Goal: Communication & Community: Share content

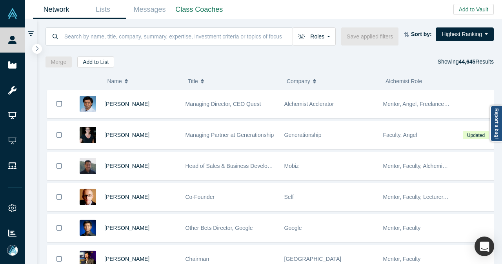
click at [110, 12] on link "Lists" at bounding box center [103, 9] width 47 height 18
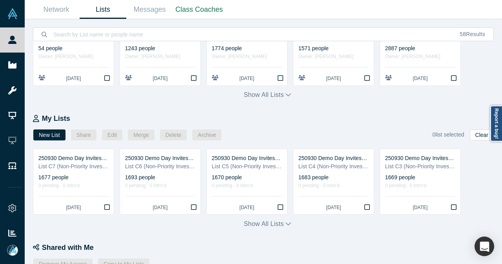
scroll to position [118, 0]
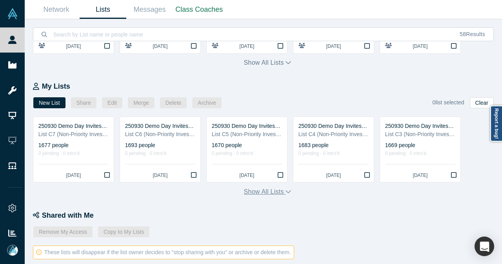
click at [286, 194] on icon "button" at bounding box center [287, 191] width 5 height 6
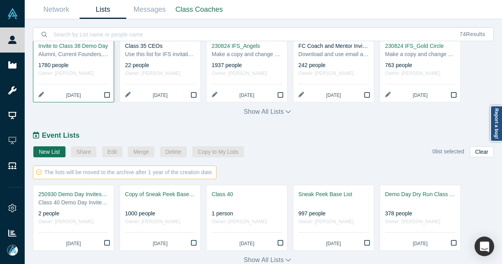
scroll to position [500, 0]
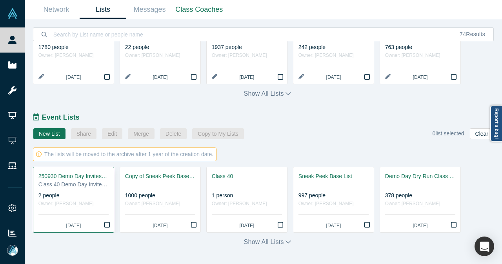
click at [79, 185] on div "Class 40 Demo Day Invitees List" at bounding box center [73, 184] width 70 height 8
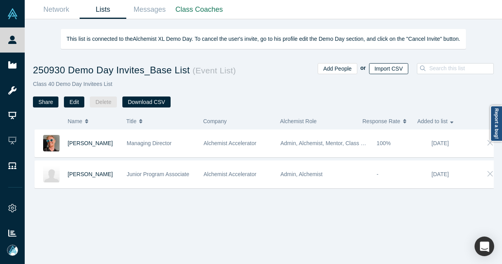
click at [394, 67] on button "Import CSV" at bounding box center [388, 68] width 39 height 11
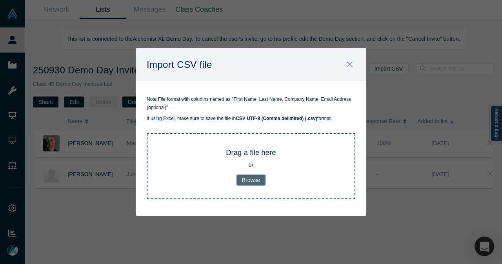
click at [257, 182] on button "Browse" at bounding box center [250, 179] width 29 height 11
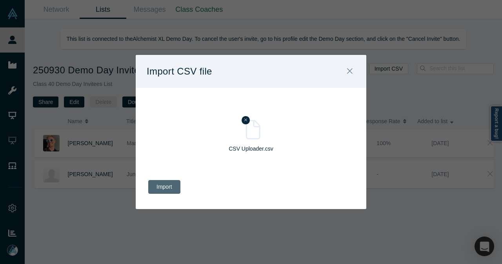
click at [168, 187] on button "Import" at bounding box center [164, 187] width 32 height 14
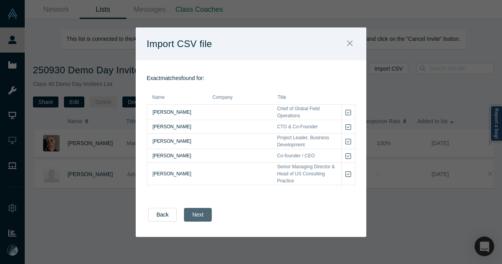
click at [196, 216] on button "Next" at bounding box center [198, 215] width 28 height 14
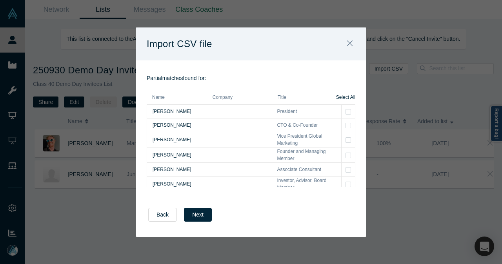
click at [345, 113] on icon "Bookmark" at bounding box center [347, 112] width 5 height 6
click at [345, 124] on icon "Bookmark" at bounding box center [347, 125] width 5 height 6
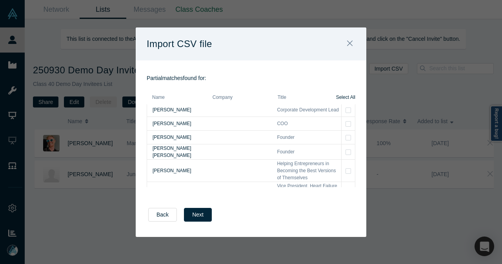
scroll to position [506, 0]
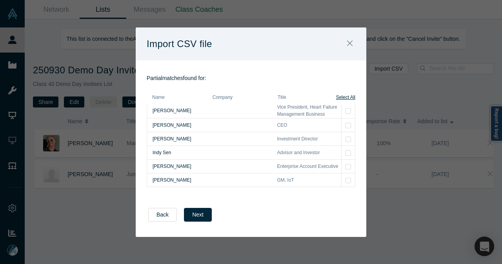
click at [351, 99] on span "Select All" at bounding box center [345, 97] width 19 height 7
click at [345, 182] on icon "Bookmark" at bounding box center [347, 180] width 5 height 6
click at [345, 140] on icon "Bookmark" at bounding box center [347, 138] width 5 height 5
click at [345, 169] on icon "Bookmark" at bounding box center [347, 167] width 5 height 6
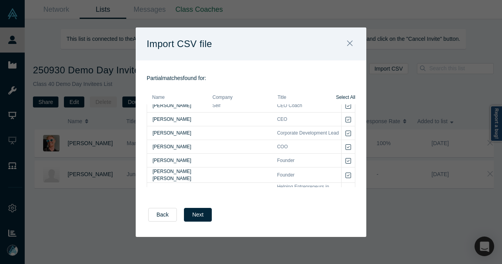
scroll to position [388, 0]
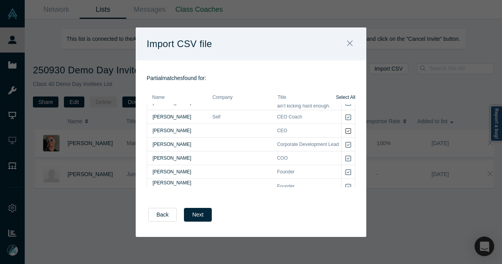
click at [345, 134] on icon "Bookmark" at bounding box center [347, 131] width 5 height 6
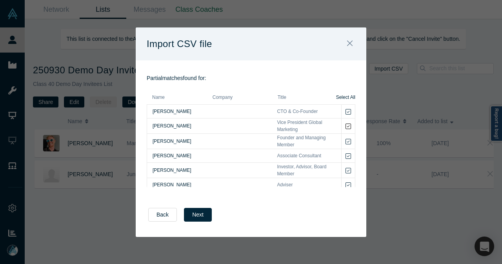
scroll to position [0, 0]
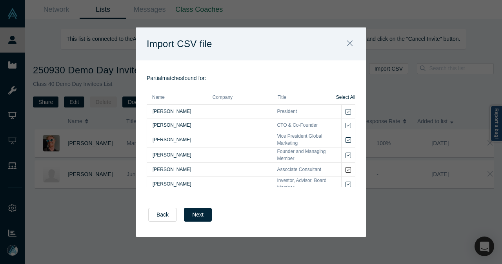
click at [345, 169] on icon "Bookmark" at bounding box center [347, 170] width 5 height 6
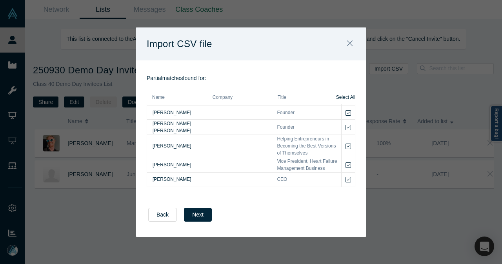
scroll to position [506, 0]
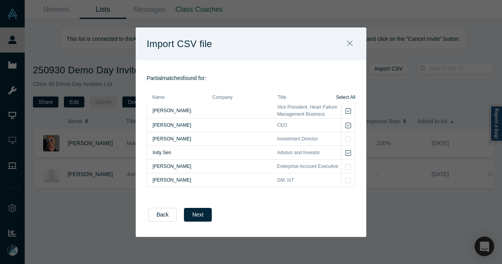
click at [345, 184] on icon "Bookmark" at bounding box center [347, 180] width 5 height 6
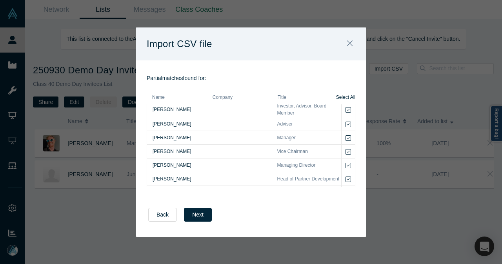
scroll to position [35, 0]
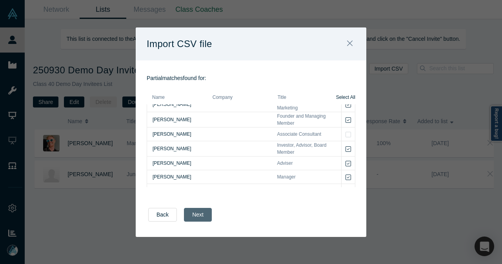
click at [202, 210] on button "Next" at bounding box center [198, 215] width 28 height 14
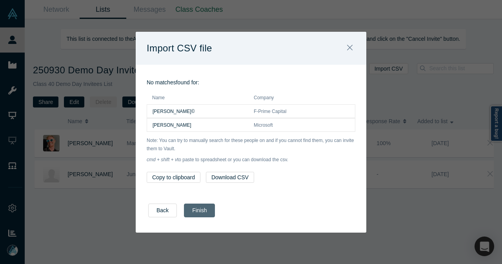
click at [190, 214] on button "Finish" at bounding box center [199, 211] width 31 height 14
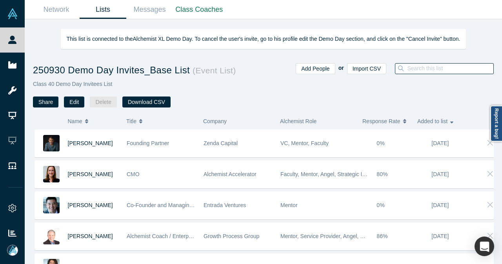
click at [447, 65] on input at bounding box center [449, 68] width 87 height 10
type input "stewa"
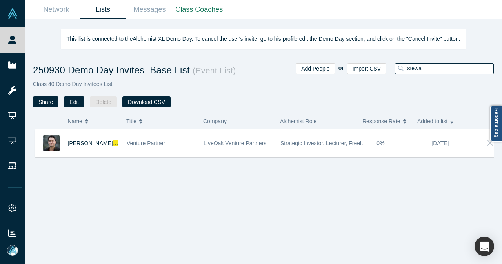
drag, startPoint x: 447, startPoint y: 65, endPoint x: 400, endPoint y: 67, distance: 46.7
click at [401, 67] on div "stewa" at bounding box center [444, 68] width 99 height 11
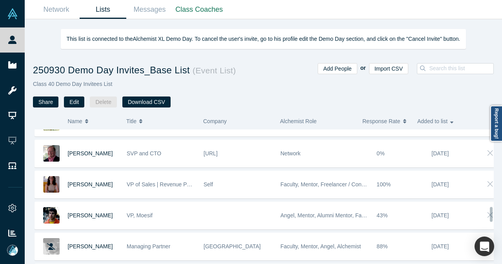
scroll to position [706, 0]
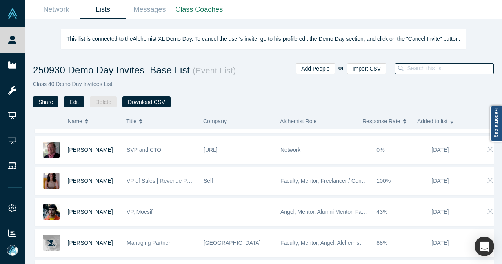
click at [435, 68] on input at bounding box center [449, 68] width 87 height 10
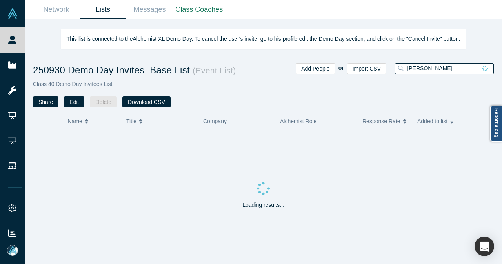
type input "alex h"
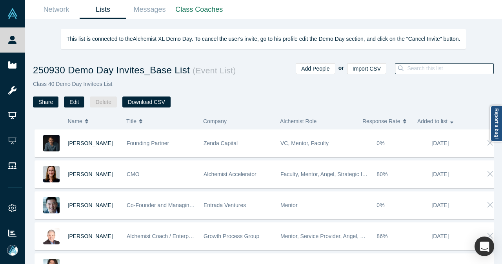
click at [105, 0] on link "Lists" at bounding box center [103, 9] width 47 height 18
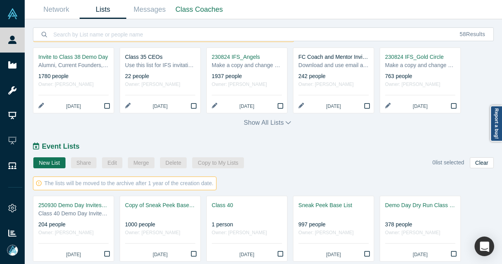
scroll to position [500, 0]
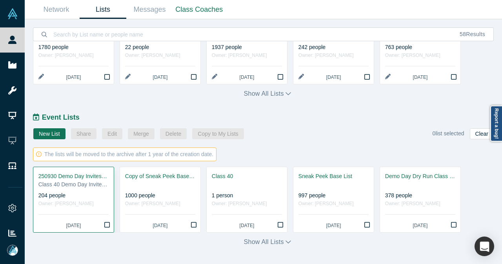
click at [91, 193] on div "204 people" at bounding box center [73, 195] width 70 height 8
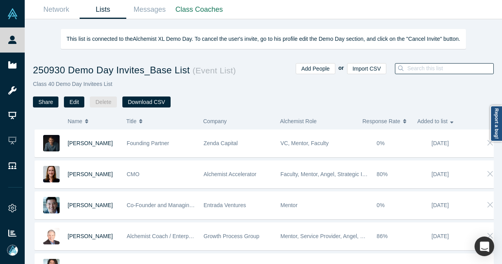
click at [439, 69] on input at bounding box center [449, 68] width 87 height 10
type input "chris pa"
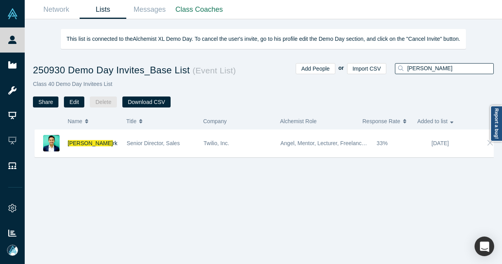
drag, startPoint x: 438, startPoint y: 69, endPoint x: 402, endPoint y: 76, distance: 37.3
click at [402, 77] on div "chris pa" at bounding box center [441, 85] width 104 height 44
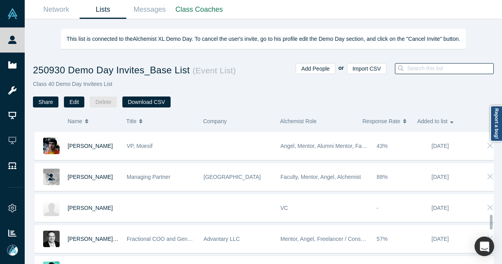
scroll to position [784, 0]
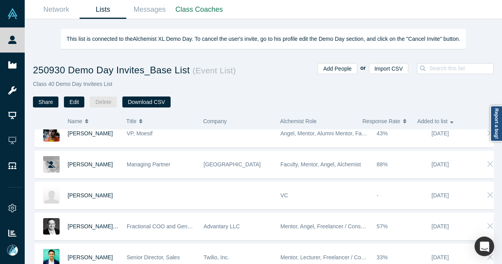
click at [355, 185] on div "VC" at bounding box center [324, 195] width 88 height 27
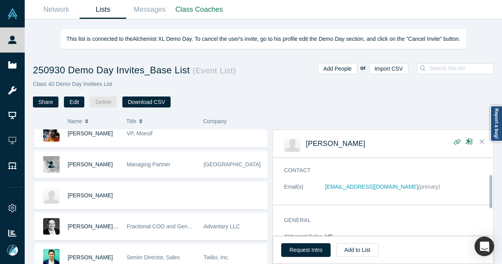
scroll to position [39, 0]
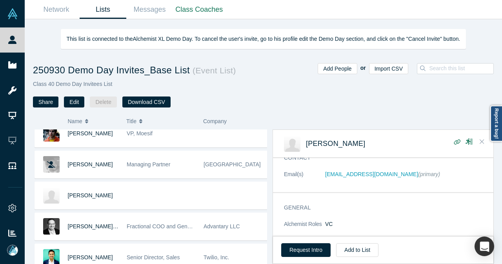
click at [483, 140] on icon "Close" at bounding box center [482, 141] width 5 height 7
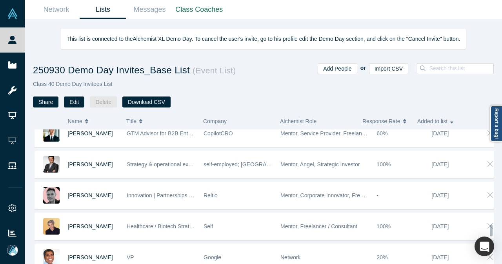
scroll to position [1303, 0]
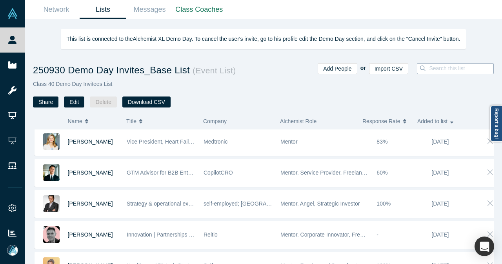
click at [428, 67] on div at bounding box center [455, 68] width 77 height 11
click at [428, 68] on input at bounding box center [463, 68] width 70 height 10
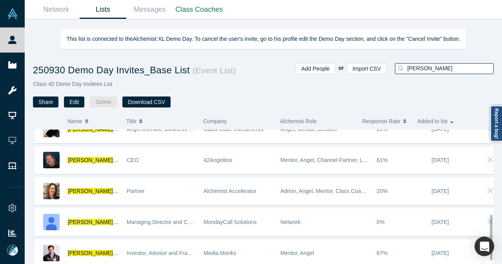
scroll to position [225, 0]
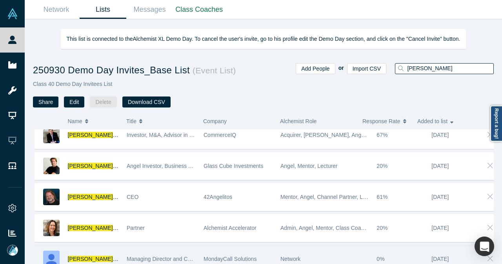
type input "chris"
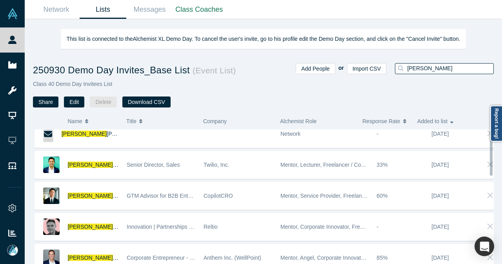
scroll to position [0, 0]
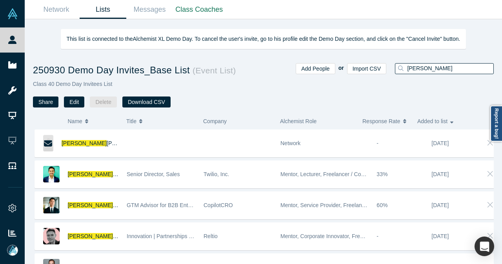
click at [102, 9] on link "Lists" at bounding box center [103, 9] width 47 height 18
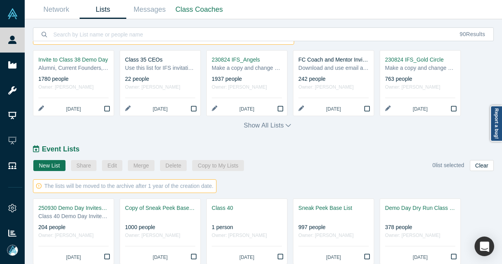
scroll to position [500, 0]
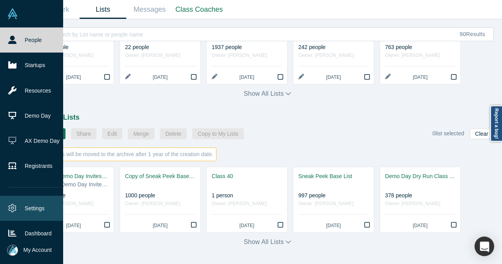
click at [15, 211] on link "Settings" at bounding box center [34, 208] width 69 height 25
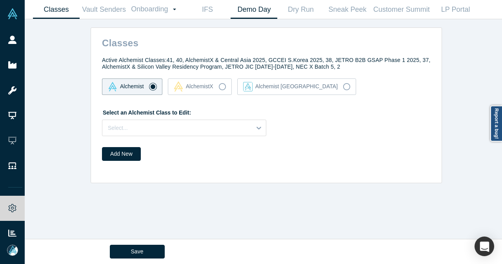
click at [244, 8] on link "Demo Day" at bounding box center [254, 9] width 47 height 18
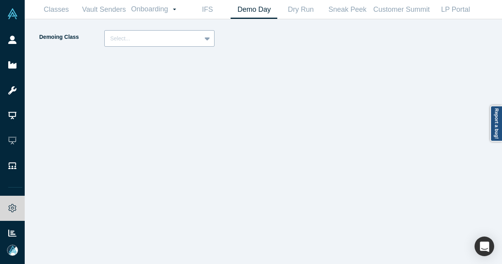
click at [209, 37] on icon at bounding box center [207, 39] width 5 height 8
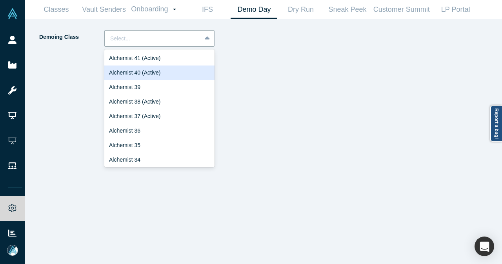
click at [167, 73] on div "Alchemist 40 (Active)" at bounding box center [159, 72] width 110 height 15
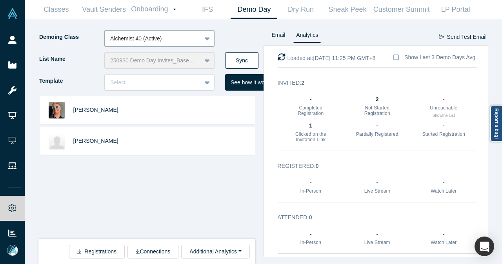
click at [238, 62] on button "Sync" at bounding box center [241, 60] width 33 height 16
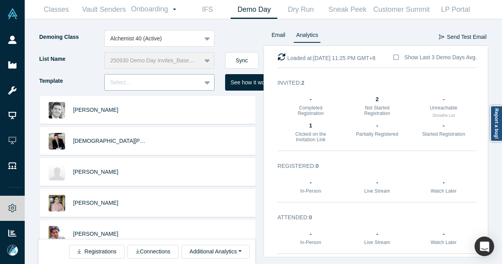
click at [207, 84] on icon at bounding box center [207, 82] width 5 height 8
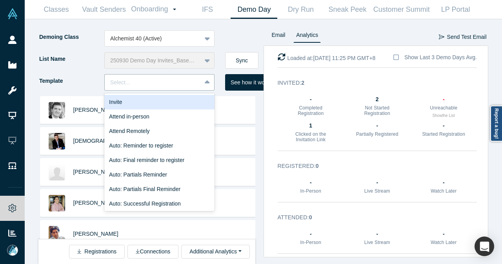
click at [185, 97] on div "Invite" at bounding box center [159, 102] width 110 height 15
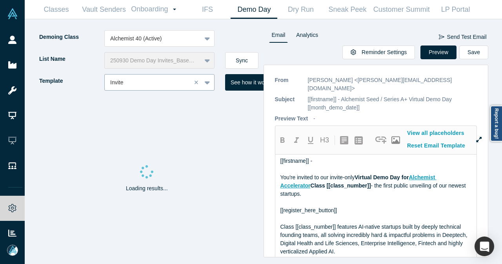
click at [209, 83] on icon at bounding box center [207, 82] width 5 height 8
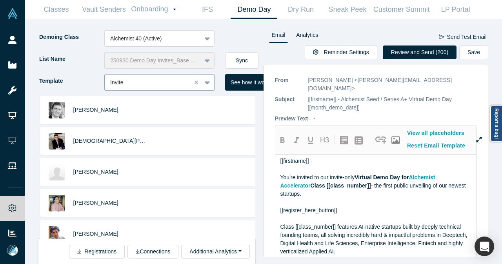
click at [209, 83] on icon at bounding box center [207, 82] width 5 height 8
click at [400, 51] on button "Review and Send (200)" at bounding box center [420, 52] width 74 height 14
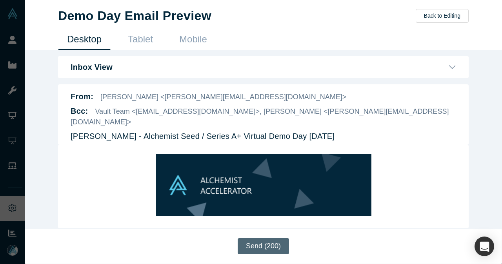
click at [265, 248] on button "Send (200)" at bounding box center [263, 246] width 51 height 16
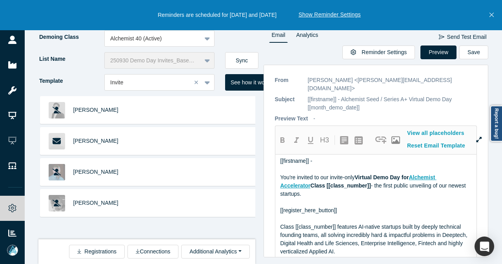
click at [489, 15] on button "Close" at bounding box center [492, 15] width 10 height 30
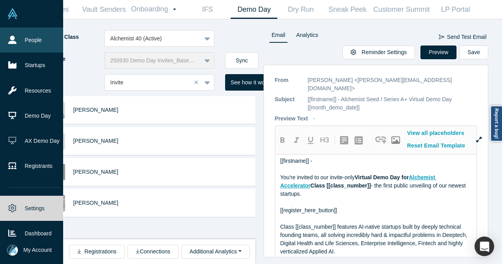
click at [15, 32] on link "People" at bounding box center [34, 39] width 69 height 25
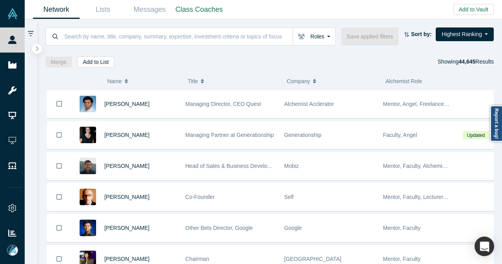
click at [234, 26] on div "Roles Founders Faculty Mentors Alumni Mentor Angels VCs Corporate Innovator Ser…" at bounding box center [269, 43] width 465 height 48
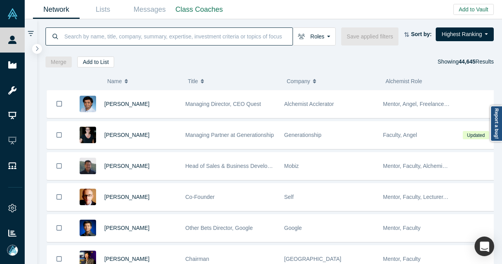
click at [231, 33] on input at bounding box center [178, 36] width 229 height 18
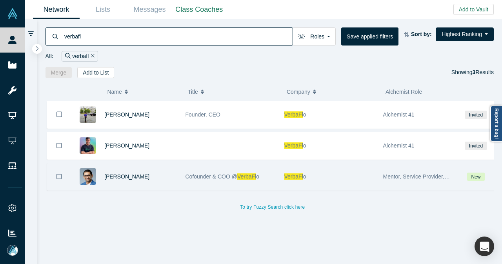
type input "verbafl"
click at [159, 170] on div "VP Singh" at bounding box center [140, 176] width 73 height 27
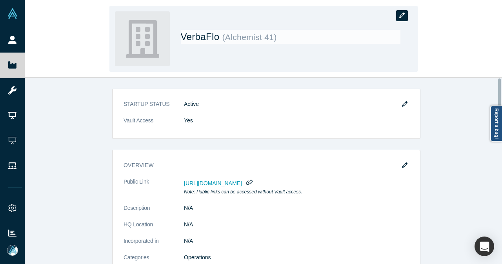
click at [400, 14] on icon "button" at bounding box center [401, 15] width 5 height 5
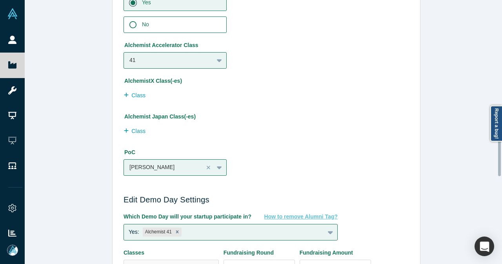
scroll to position [471, 0]
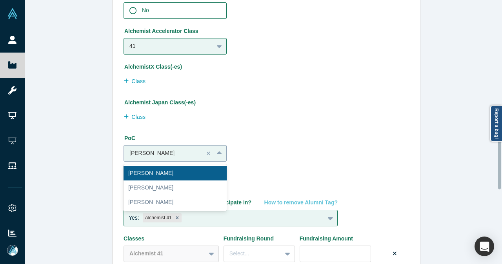
click at [218, 153] on icon at bounding box center [219, 153] width 5 height 8
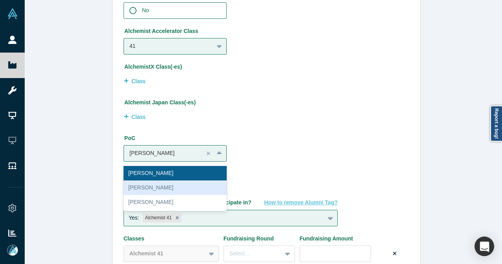
click at [143, 190] on div "[PERSON_NAME]" at bounding box center [175, 187] width 103 height 15
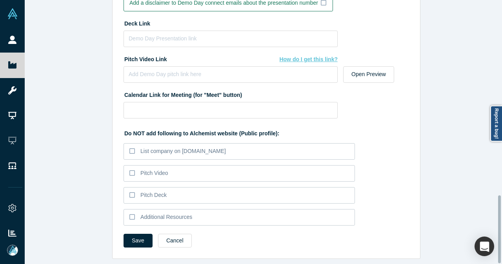
scroll to position [759, 0]
click at [141, 234] on button "Save" at bounding box center [138, 241] width 29 height 14
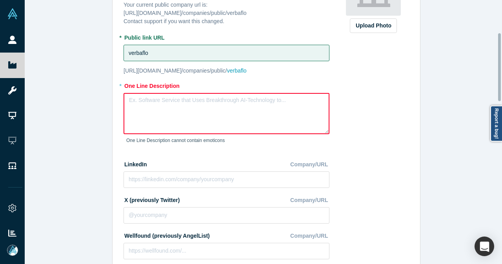
scroll to position [93, 0]
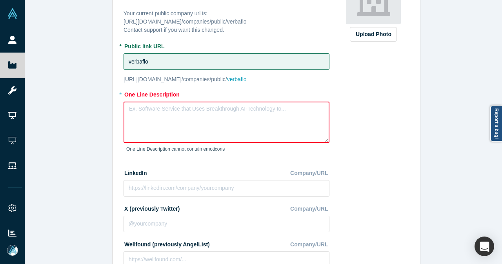
click at [155, 111] on textarea at bounding box center [227, 122] width 206 height 41
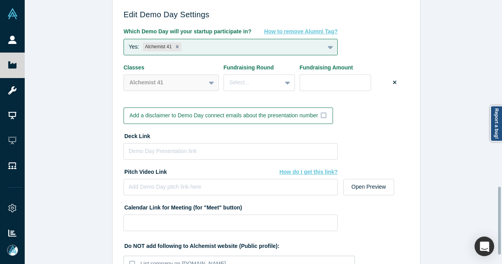
scroll to position [759, 0]
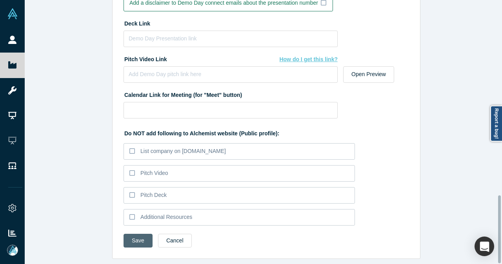
click at [136, 234] on button "Save" at bounding box center [138, 241] width 29 height 14
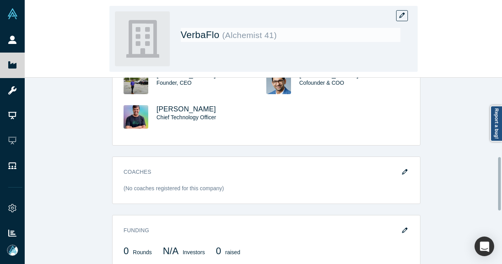
scroll to position [274, 0]
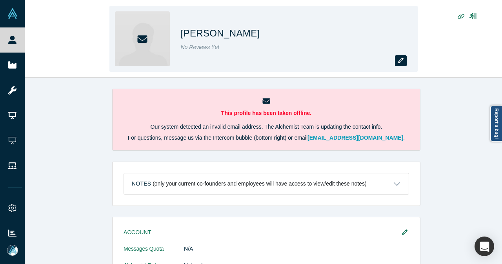
click at [398, 60] on icon "button" at bounding box center [400, 60] width 5 height 5
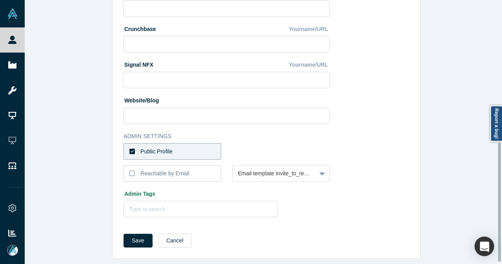
scroll to position [317, 0]
click at [162, 234] on button "Cancel" at bounding box center [175, 241] width 34 height 14
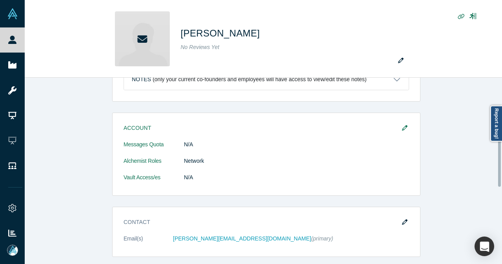
scroll to position [0, 0]
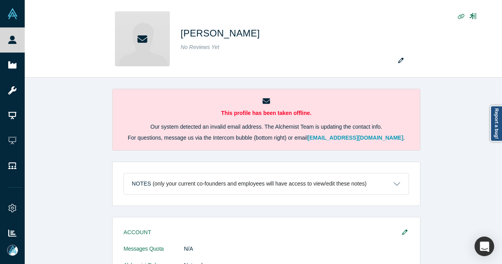
click at [398, 180] on button "Notes (only your current co-founders and employees will have access to view/edi…" at bounding box center [266, 183] width 285 height 21
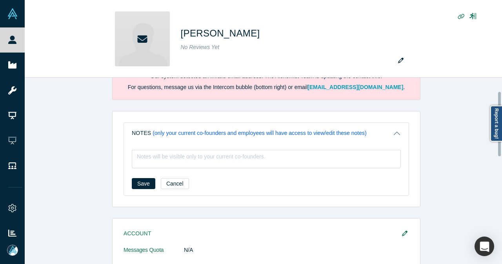
scroll to position [39, 0]
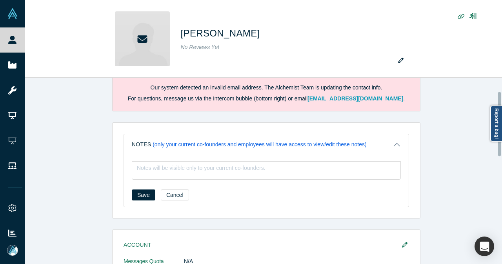
click at [182, 193] on div "Save Cancel" at bounding box center [266, 192] width 269 height 15
click at [170, 194] on button "Cancel" at bounding box center [175, 194] width 28 height 11
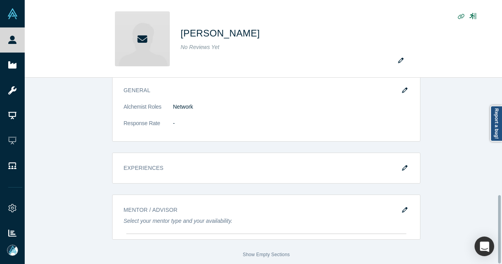
scroll to position [321, 0]
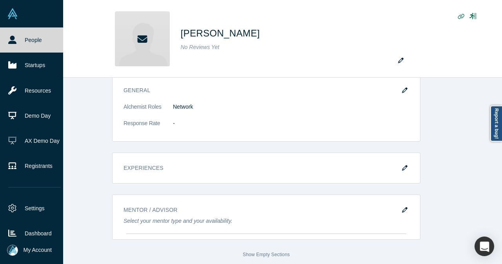
click at [19, 42] on link "People" at bounding box center [34, 39] width 69 height 25
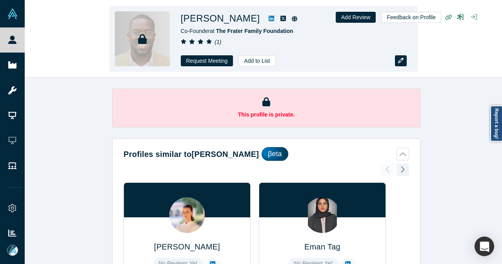
click at [397, 60] on button "button" at bounding box center [401, 60] width 12 height 11
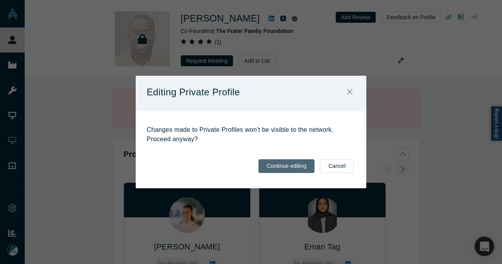
click at [285, 162] on button "Continue editing" at bounding box center [286, 166] width 56 height 14
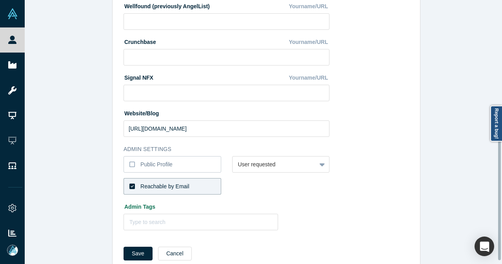
scroll to position [317, 0]
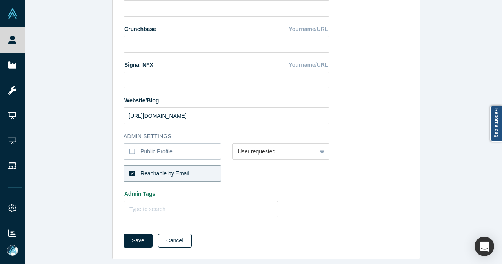
click at [174, 240] on button "Cancel" at bounding box center [175, 241] width 34 height 14
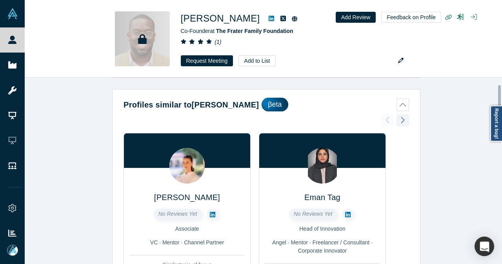
scroll to position [39, 0]
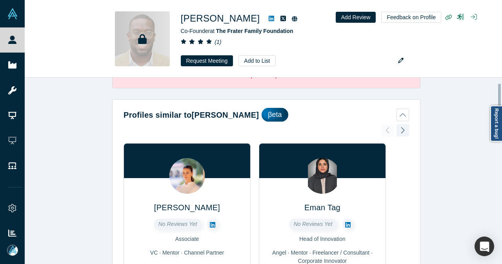
click at [401, 134] on div at bounding box center [402, 130] width 13 height 17
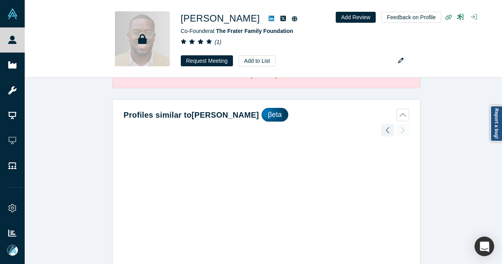
click at [403, 116] on button "Profiles similar to Darrel Frater βeta" at bounding box center [266, 115] width 285 height 14
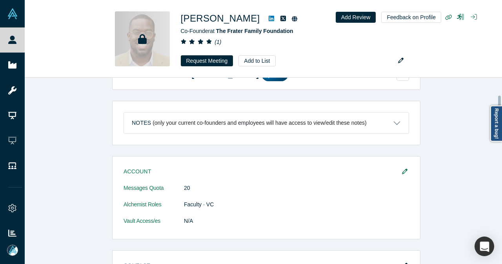
scroll to position [118, 0]
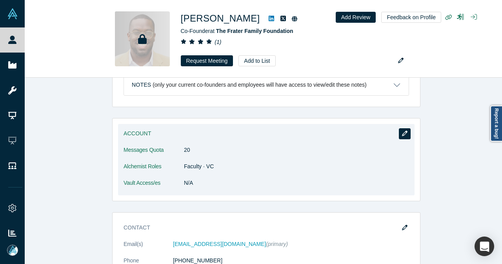
click at [399, 136] on button "button" at bounding box center [405, 133] width 12 height 11
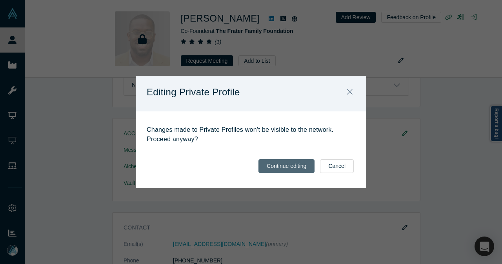
click at [308, 162] on button "Continue editing" at bounding box center [286, 166] width 56 height 14
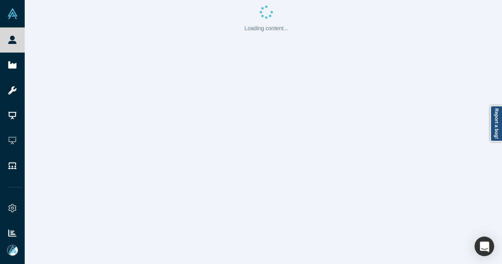
scroll to position [0, 0]
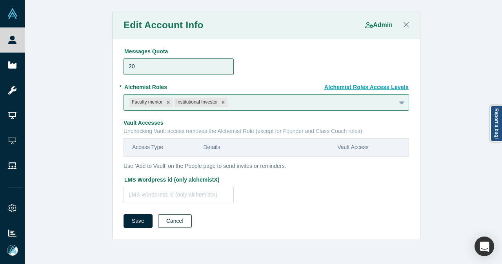
click at [164, 224] on button "Cancel" at bounding box center [175, 221] width 34 height 14
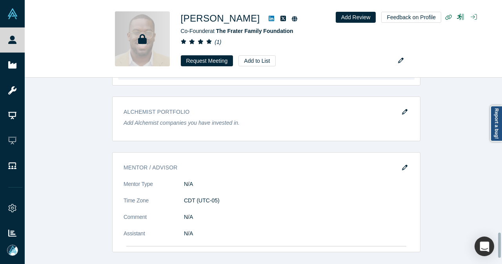
scroll to position [1176, 0]
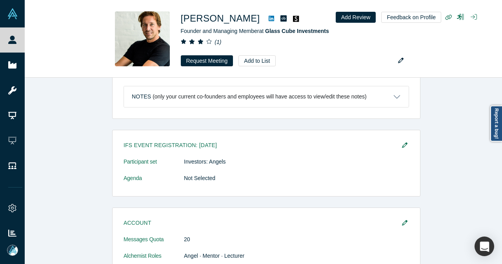
scroll to position [314, 0]
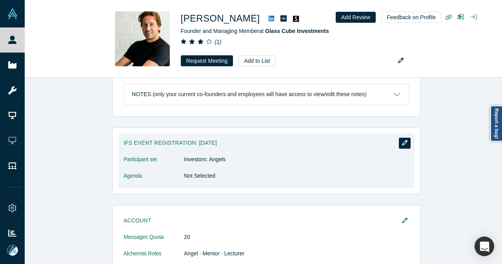
click at [402, 140] on icon "button" at bounding box center [404, 142] width 5 height 5
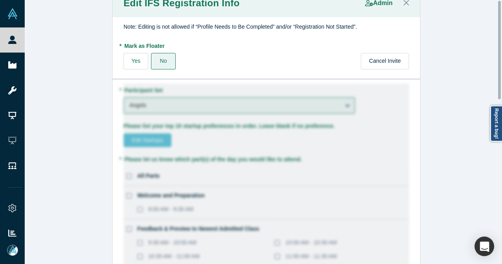
scroll to position [0, 0]
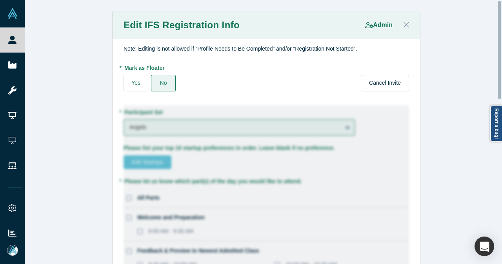
click at [405, 26] on icon "Close" at bounding box center [405, 24] width 5 height 9
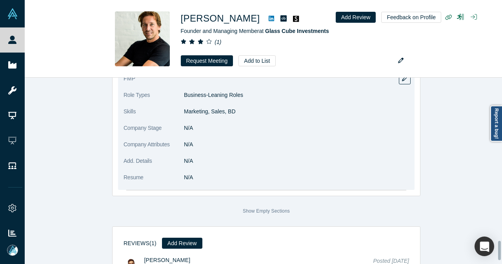
scroll to position [1618, 0]
